Goal: Information Seeking & Learning: Learn about a topic

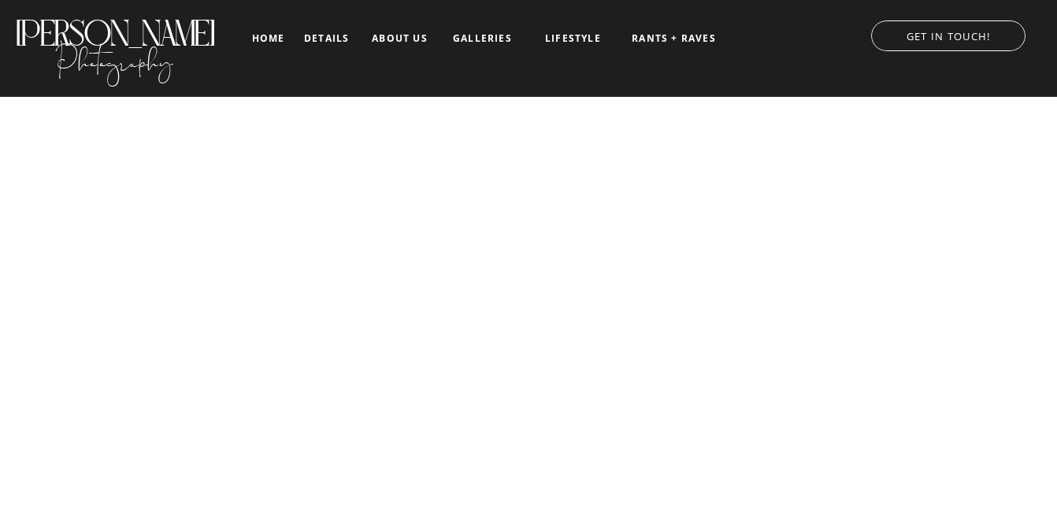
click at [493, 39] on nav "galleries" at bounding box center [482, 38] width 65 height 11
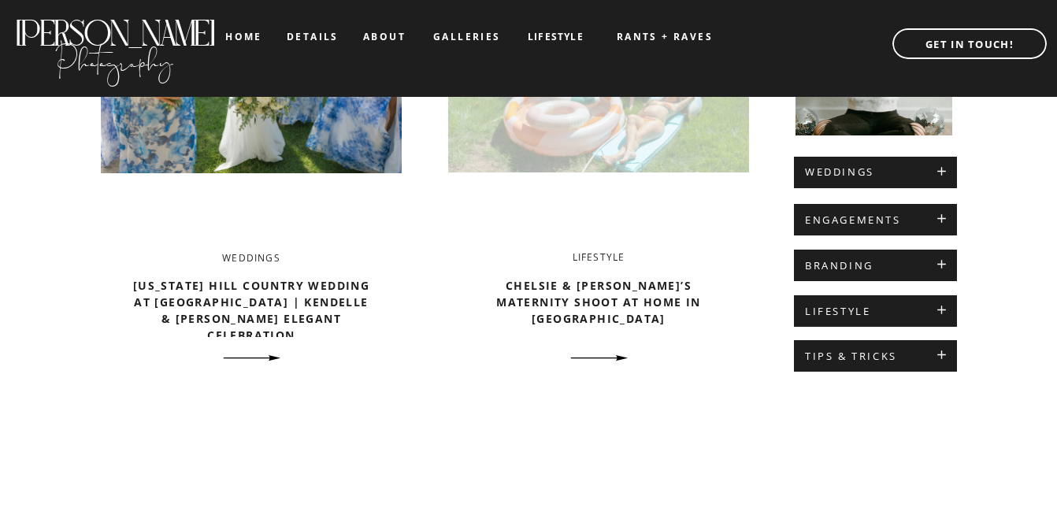
scroll to position [723, 0]
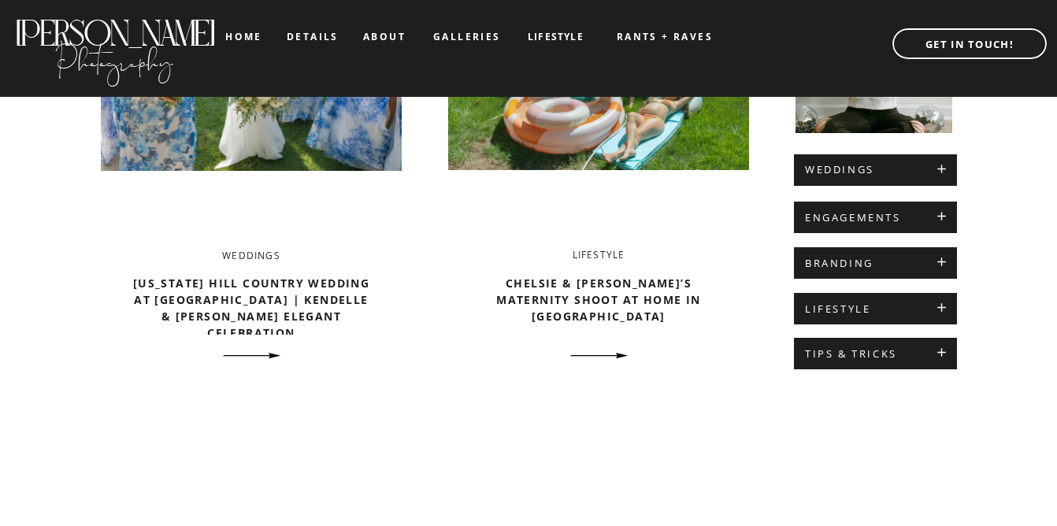
click at [835, 176] on div at bounding box center [875, 170] width 163 height 32
click at [935, 172] on h2 "WEDDINGS" at bounding box center [875, 170] width 141 height 13
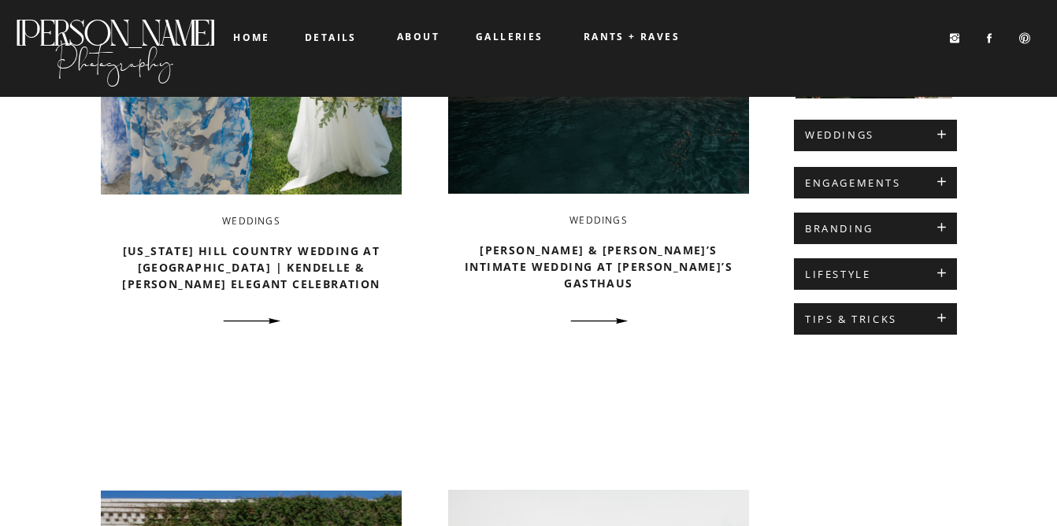
scroll to position [310, 0]
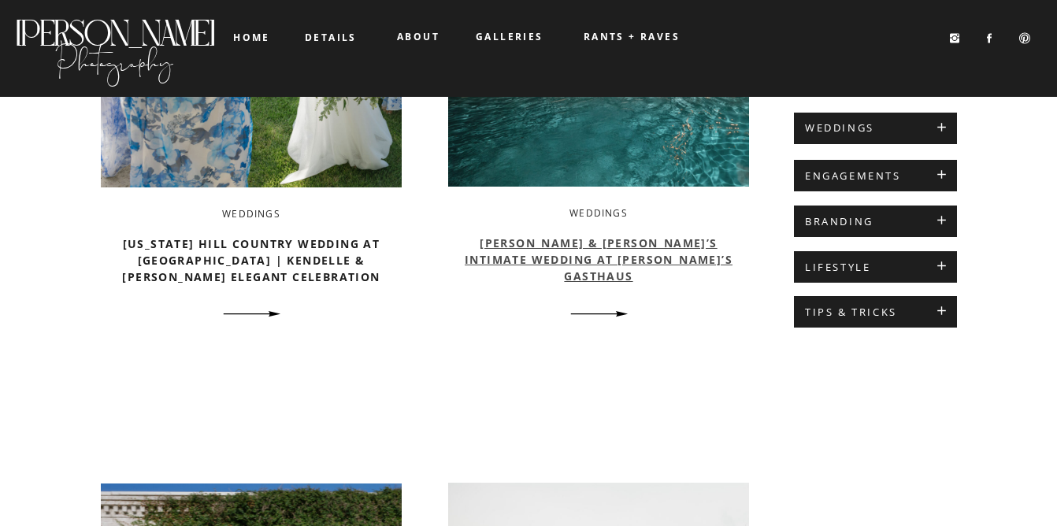
click at [570, 243] on link "[PERSON_NAME] & [PERSON_NAME]’s Intimate Wedding at [PERSON_NAME]’s Gasthaus" at bounding box center [599, 260] width 268 height 48
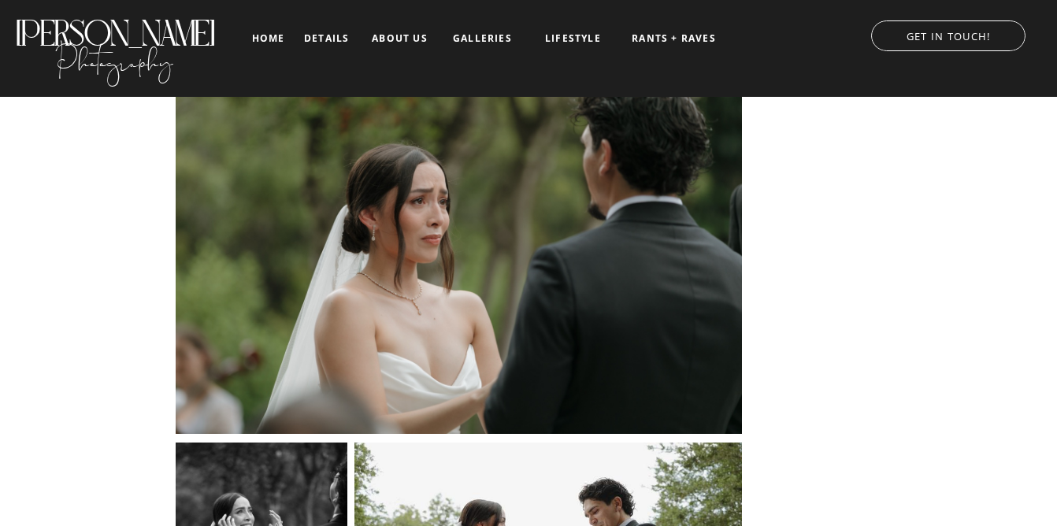
scroll to position [7513, 0]
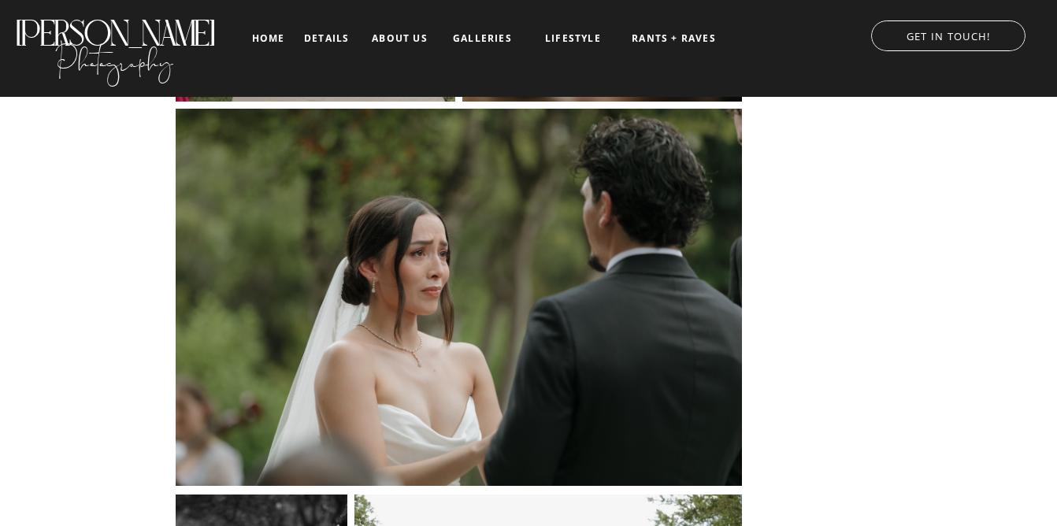
click at [391, 38] on nav "about us" at bounding box center [399, 38] width 65 height 11
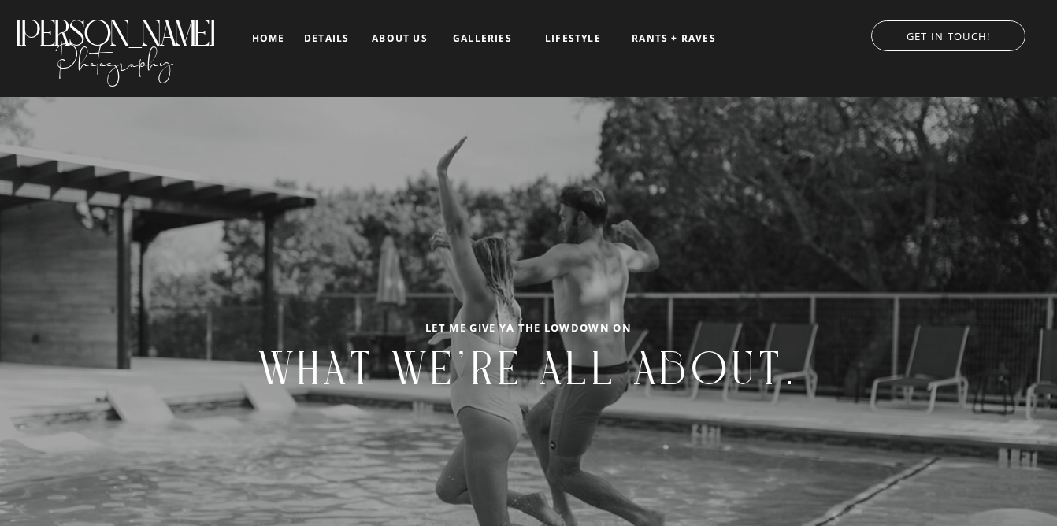
click at [314, 40] on nav "details" at bounding box center [326, 37] width 45 height 9
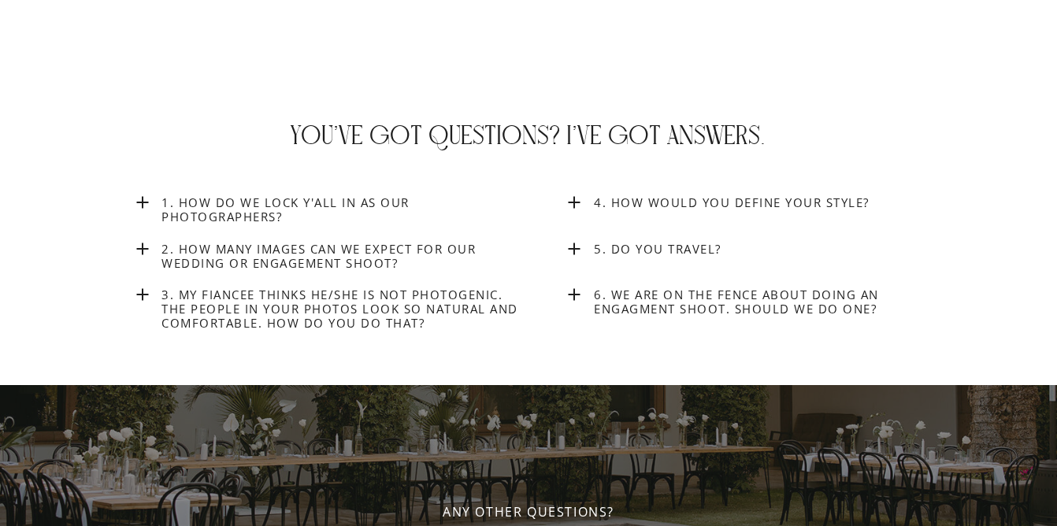
scroll to position [5794, 0]
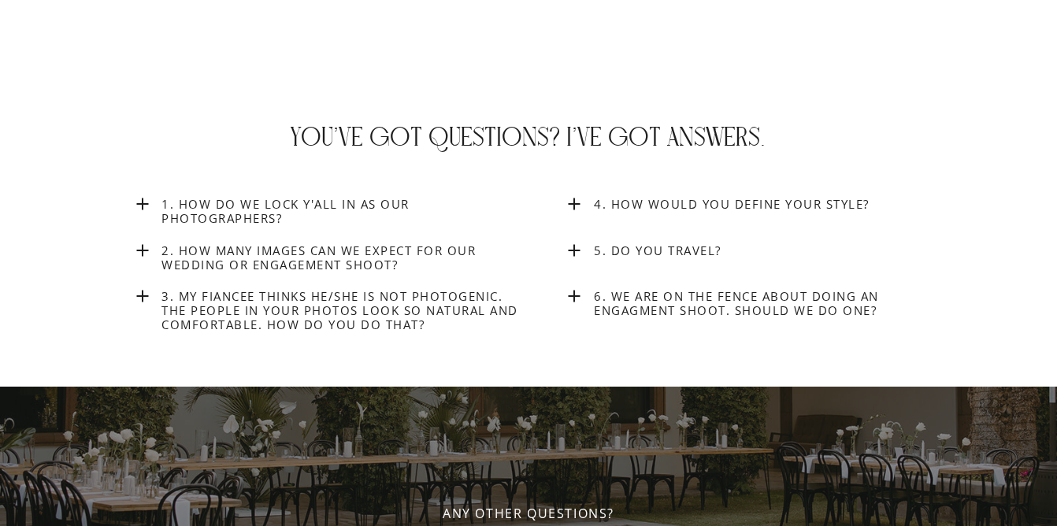
click at [373, 201] on h3 "1. How do we lock y'all in as our photographers?" at bounding box center [343, 212] width 364 height 30
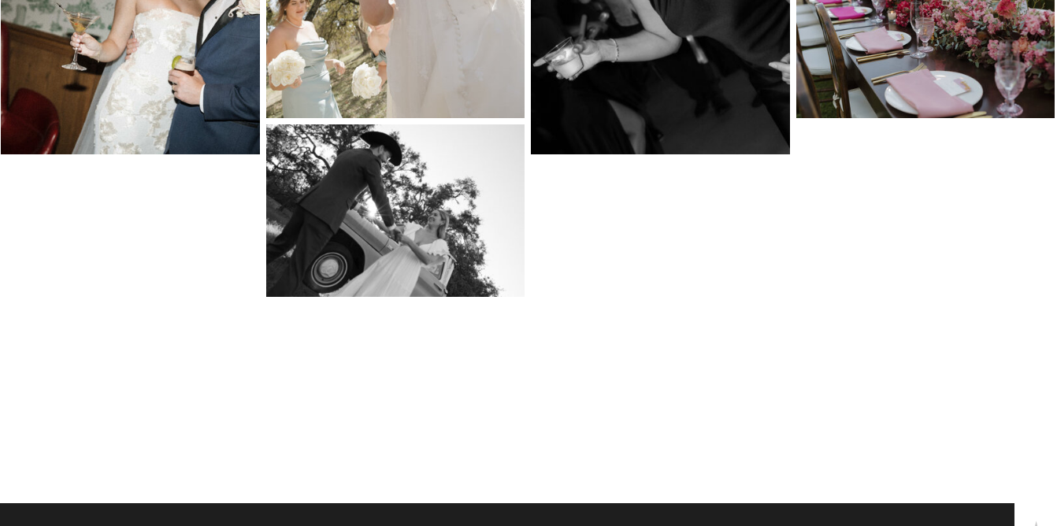
scroll to position [7966, 0]
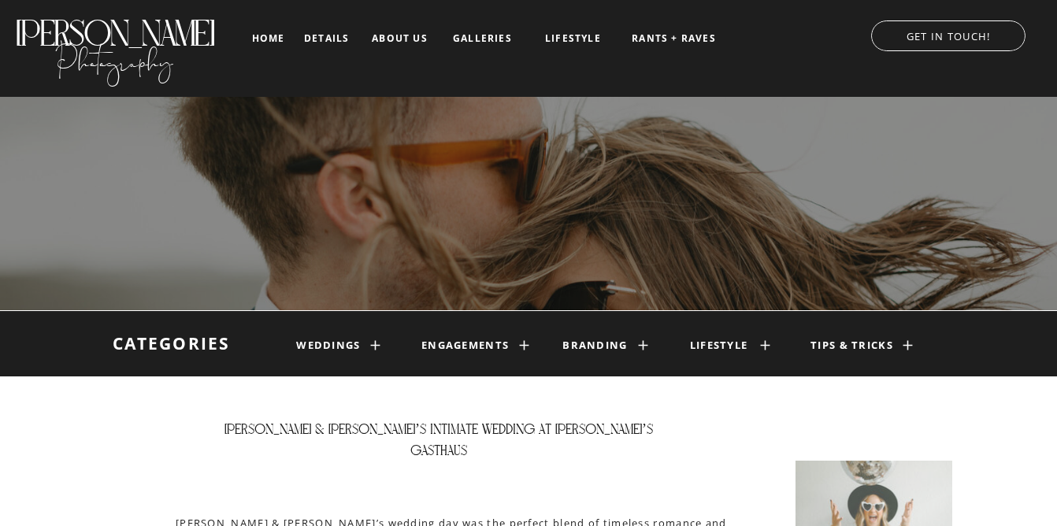
scroll to position [24796, 0]
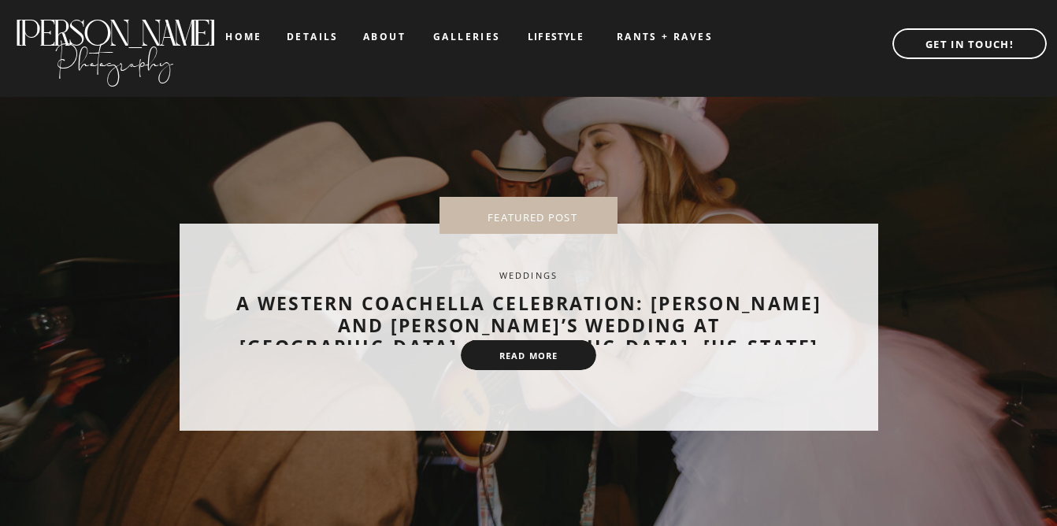
scroll to position [723, 0]
